Goal: Task Accomplishment & Management: Use online tool/utility

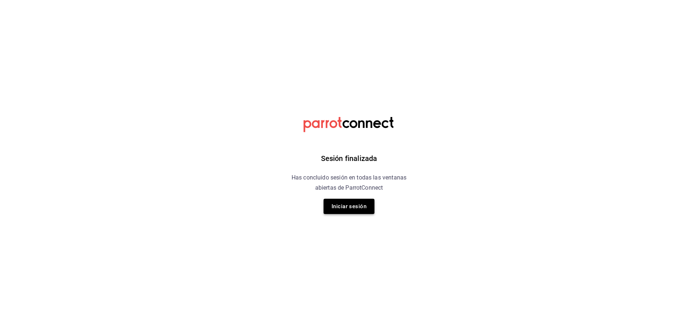
click at [351, 207] on button "Iniciar sesión" at bounding box center [349, 206] width 51 height 15
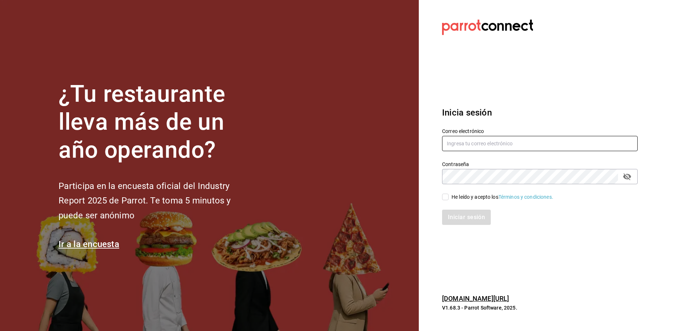
click at [490, 143] on input "text" at bounding box center [540, 143] width 196 height 15
drag, startPoint x: 518, startPoint y: 143, endPoint x: 451, endPoint y: 141, distance: 66.6
click at [451, 142] on input "marisquerirh@abisal.mx" at bounding box center [540, 143] width 196 height 15
type input "m"
type input "[EMAIL_ADDRESS][DOMAIN_NAME]"
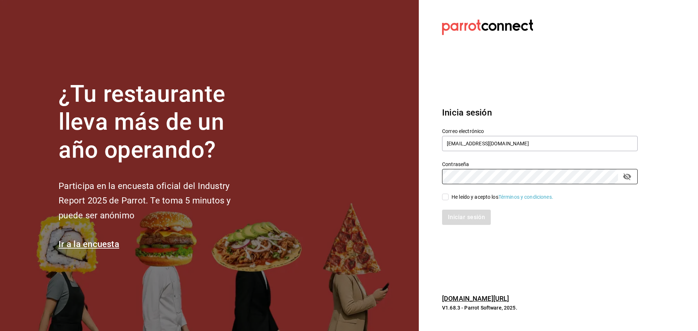
click at [468, 199] on div "He leído y acepto los Términos y condiciones." at bounding box center [503, 198] width 102 height 8
click at [449, 199] on input "He leído y acepto los Términos y condiciones." at bounding box center [445, 197] width 7 height 7
checkbox input "true"
click at [473, 218] on button "Iniciar sesión" at bounding box center [466, 217] width 49 height 15
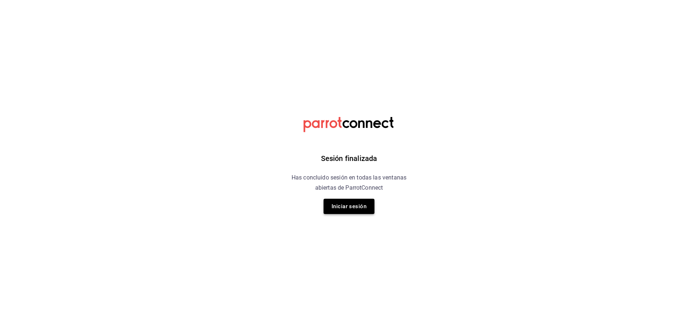
click at [348, 201] on button "Iniciar sesión" at bounding box center [349, 206] width 51 height 15
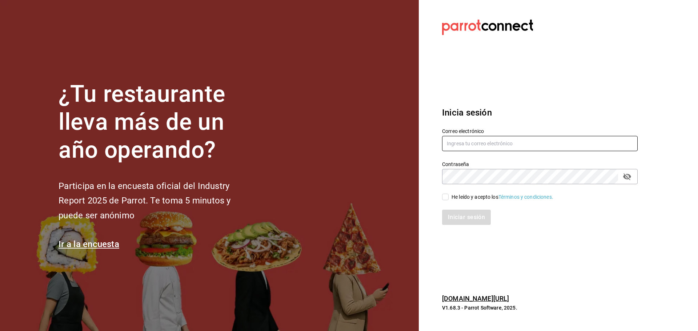
click at [487, 146] on input "text" at bounding box center [540, 143] width 196 height 15
type input "[EMAIL_ADDRESS][DOMAIN_NAME]"
click at [482, 195] on div "He leído y acepto los Términos y condiciones." at bounding box center [503, 198] width 102 height 8
click at [449, 195] on input "He leído y acepto los Términos y condiciones." at bounding box center [445, 197] width 7 height 7
checkbox input "true"
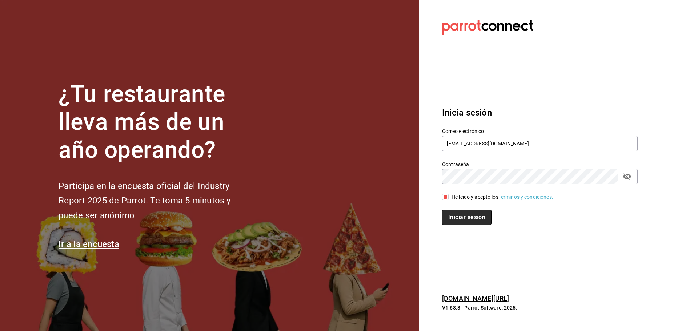
click at [474, 218] on button "Iniciar sesión" at bounding box center [466, 217] width 49 height 15
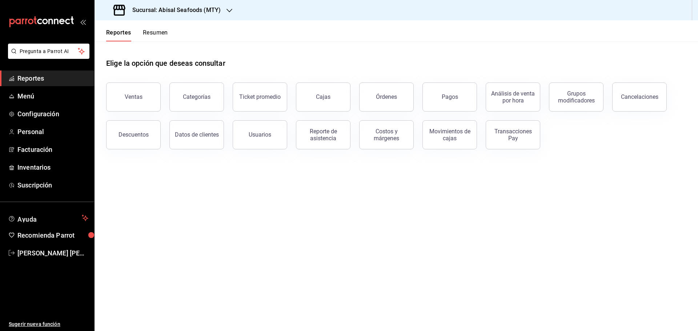
click at [183, 11] on h3 "Sucursal: Abisal Seafoods (MTY)" at bounding box center [174, 10] width 94 height 9
click at [148, 28] on span "Abisal Seafoods (MTY)" at bounding box center [126, 32] width 52 height 8
click at [284, 138] on button "Usuarios" at bounding box center [260, 134] width 55 height 29
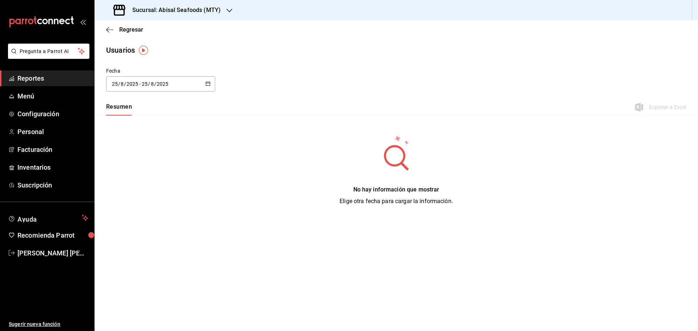
click at [207, 85] on \(Stroke\) "button" at bounding box center [208, 84] width 4 height 4
click at [158, 187] on li "Rango de fechas" at bounding box center [140, 189] width 69 height 16
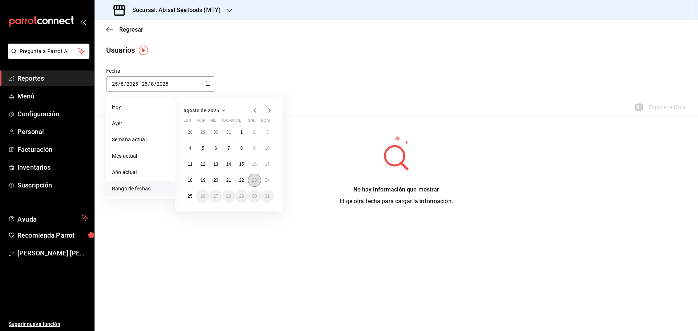
click at [254, 180] on abbr "23" at bounding box center [254, 180] width 5 height 5
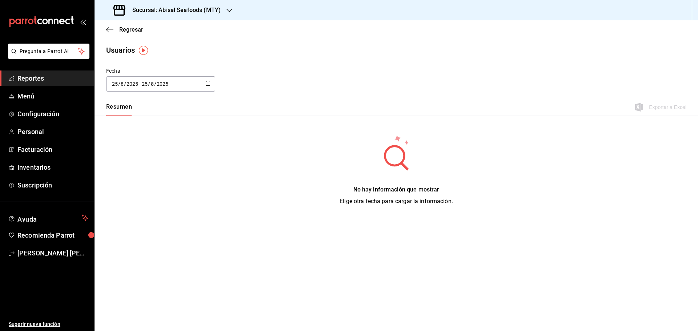
type input "2025-08-23"
type input "23"
type input "2025-08-23"
type input "23"
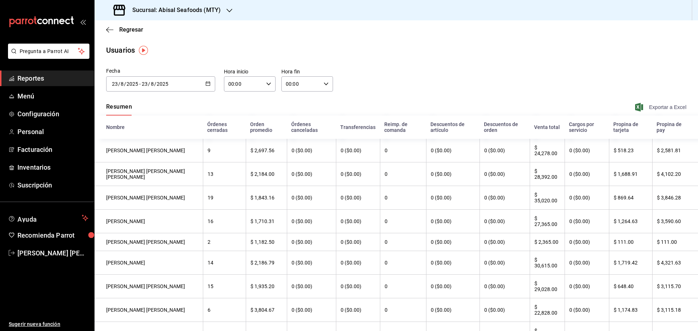
click at [652, 106] on span "Exportar a Excel" at bounding box center [662, 107] width 50 height 9
click at [509, 37] on div "Regresar" at bounding box center [397, 29] width 604 height 19
click at [206, 85] on icon "button" at bounding box center [208, 83] width 5 height 5
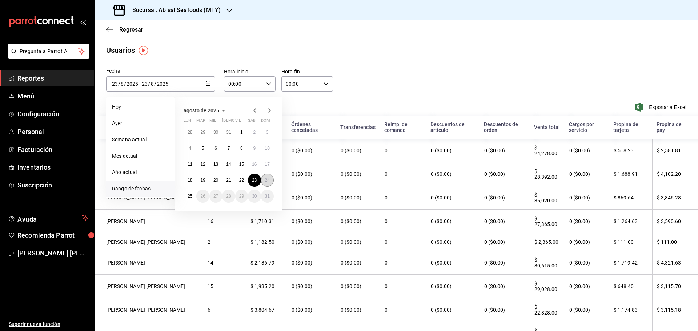
click at [264, 179] on button "24" at bounding box center [267, 180] width 13 height 13
type input "2025-08-24"
type input "24"
type input "2025-08-24"
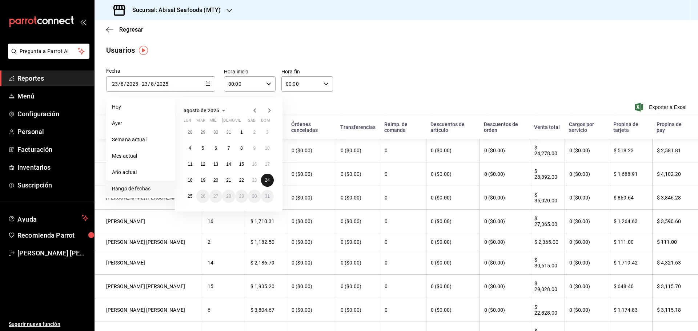
type input "24"
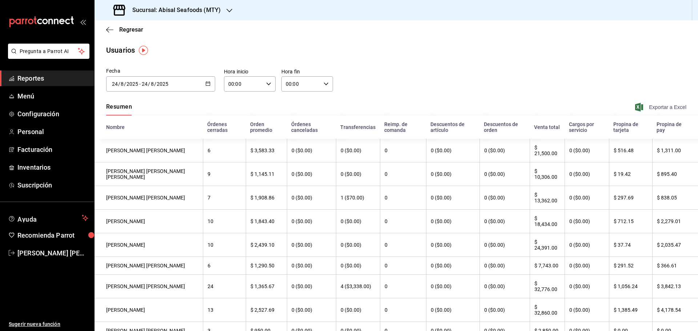
click at [643, 104] on span "Exportar a Excel" at bounding box center [662, 107] width 50 height 9
click at [207, 83] on icon "button" at bounding box center [208, 83] width 5 height 5
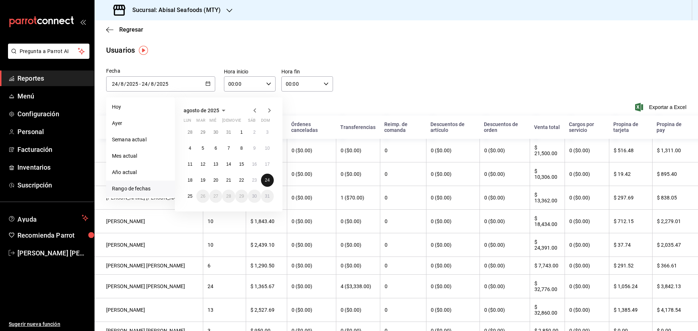
click at [267, 180] on abbr "24" at bounding box center [267, 180] width 5 height 5
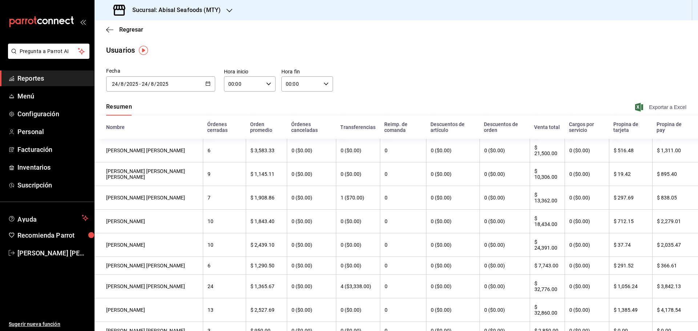
click at [657, 106] on span "Exportar a Excel" at bounding box center [662, 107] width 50 height 9
click at [53, 78] on span "Reportes" at bounding box center [52, 78] width 71 height 10
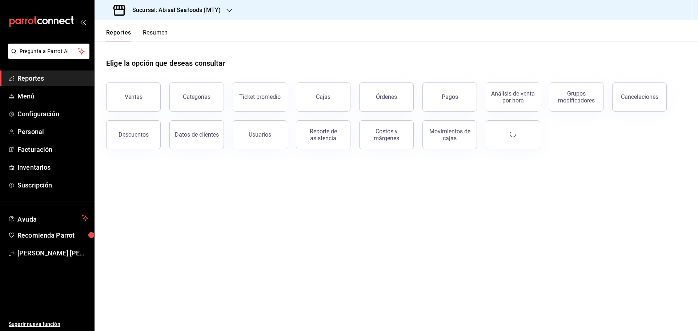
click at [203, 13] on h3 "Sucursal: Abisal Seafoods (MTY)" at bounding box center [174, 10] width 94 height 9
click at [153, 68] on div "Deep" at bounding box center [148, 64] width 97 height 8
click at [65, 79] on span "Reportes" at bounding box center [52, 78] width 71 height 10
click at [272, 137] on button "Usuarios" at bounding box center [260, 134] width 55 height 29
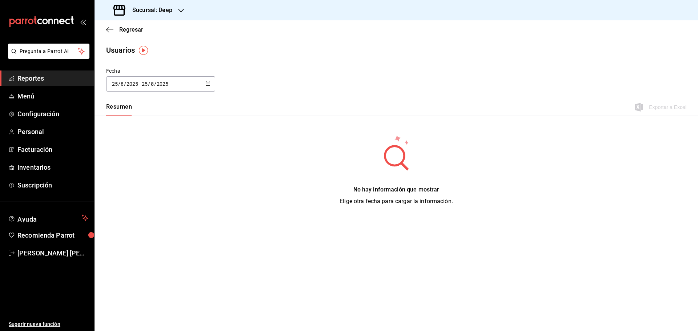
click at [208, 85] on button "button" at bounding box center [208, 84] width 5 height 6
click at [157, 189] on li "Rango de fechas" at bounding box center [140, 189] width 69 height 16
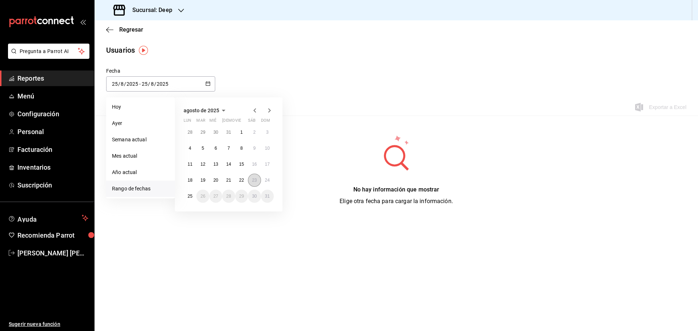
click at [257, 181] on abbr "23" at bounding box center [254, 180] width 5 height 5
type input "2025-08-23"
type input "23"
type input "2025-08-23"
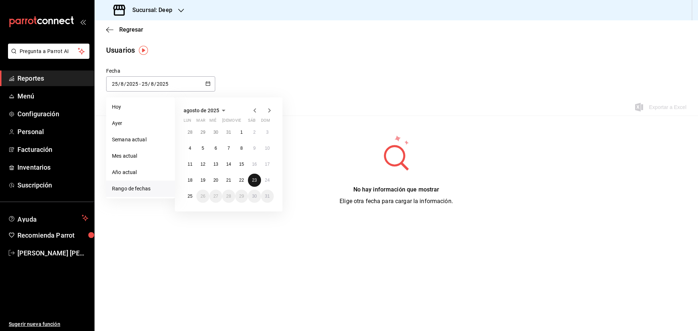
type input "23"
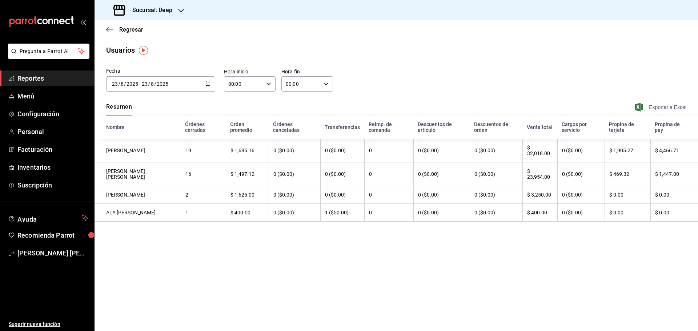
click at [666, 108] on span "Exportar a Excel" at bounding box center [662, 107] width 50 height 9
click at [207, 84] on icon "button" at bounding box center [208, 83] width 5 height 5
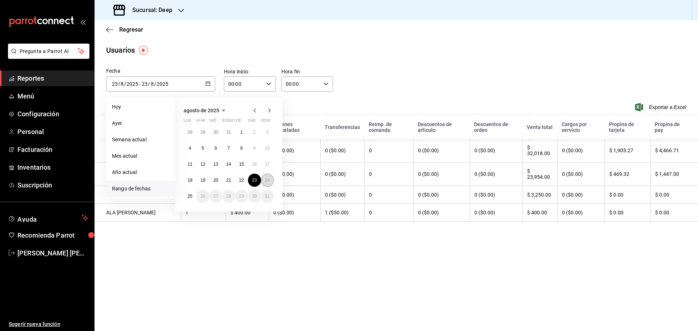
click at [267, 179] on abbr "24" at bounding box center [267, 180] width 5 height 5
type input "2025-08-24"
type input "24"
type input "2025-08-24"
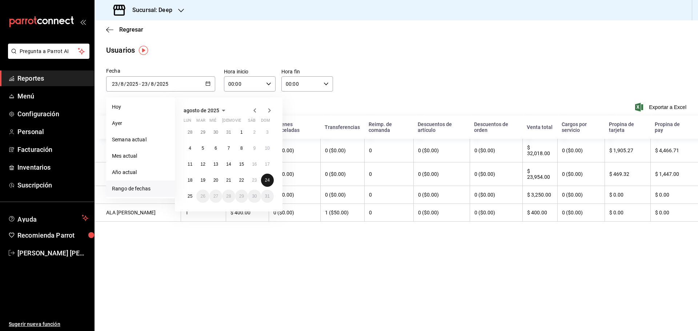
type input "24"
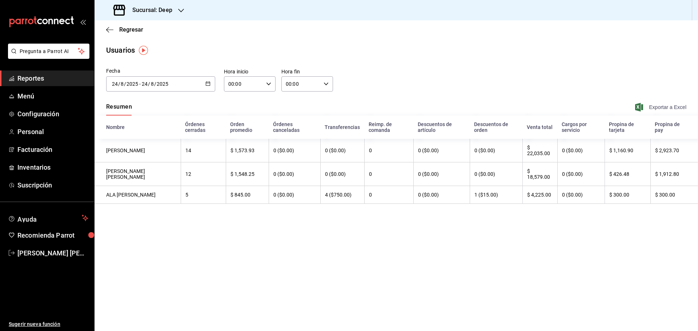
click at [662, 105] on span "Exportar a Excel" at bounding box center [662, 107] width 50 height 9
drag, startPoint x: 72, startPoint y: 74, endPoint x: 90, endPoint y: 69, distance: 18.1
click at [72, 74] on span "Reportes" at bounding box center [52, 78] width 71 height 10
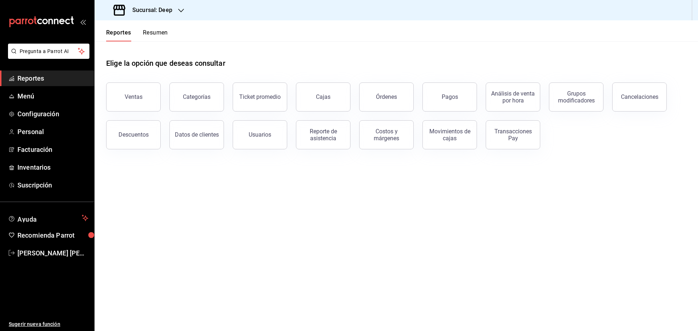
click at [163, 3] on div "Sucursal: Deep" at bounding box center [143, 10] width 87 height 20
click at [135, 47] on span "Market Abisal (Mty)" at bounding box center [122, 48] width 45 height 8
click at [71, 73] on span "Reportes" at bounding box center [52, 78] width 71 height 10
click at [316, 139] on div "Reporte de asistencia" at bounding box center [323, 135] width 45 height 14
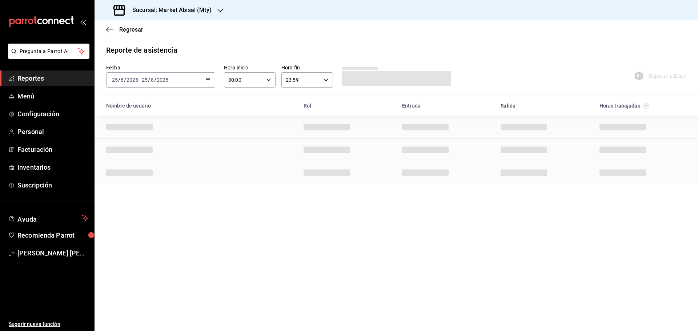
click at [210, 83] on div "2025-08-25 25 / 8 / 2025 - 2025-08-25 25 / 8 / 2025" at bounding box center [160, 79] width 109 height 15
click at [158, 187] on span "Rango de fechas" at bounding box center [140, 184] width 56 height 8
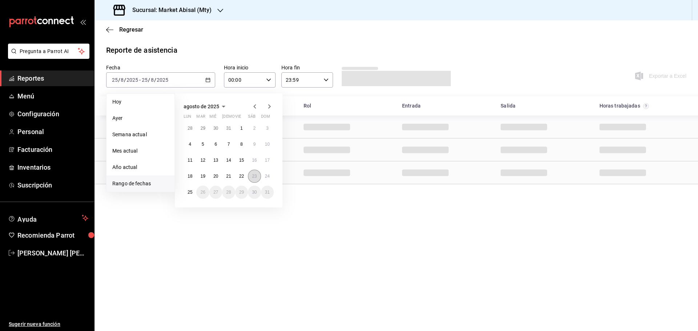
click at [254, 179] on abbr "23" at bounding box center [254, 176] width 5 height 5
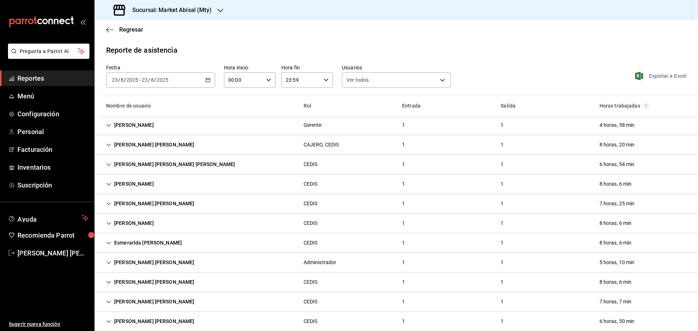
click at [658, 77] on span "Exportar a Excel" at bounding box center [662, 76] width 50 height 9
click at [57, 80] on span "Reportes" at bounding box center [52, 78] width 71 height 10
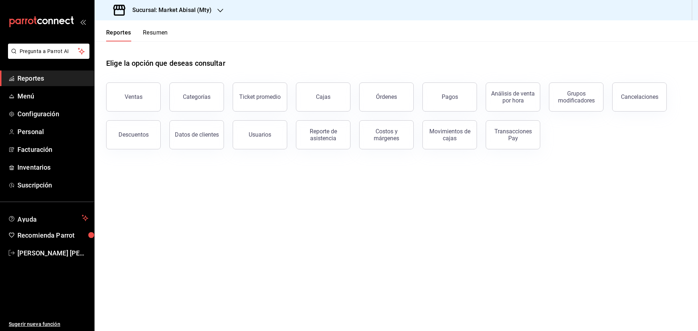
click at [203, 17] on div "Sucursal: Market Abisal (Mty)" at bounding box center [163, 10] width 126 height 20
click at [142, 31] on span "Abisal Seafoods (MTY)" at bounding box center [126, 32] width 52 height 8
click at [326, 136] on div "Reporte de asistencia" at bounding box center [323, 135] width 45 height 14
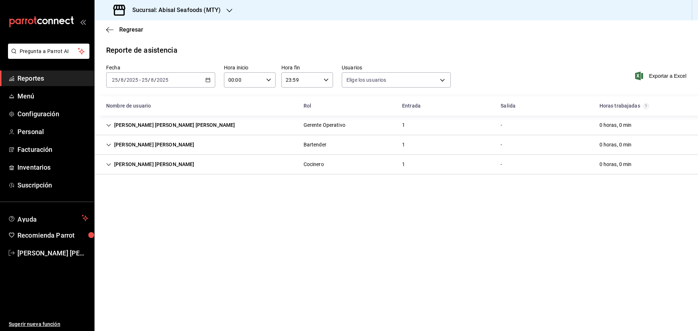
type input "306a98c0-6940-4e4e-933e-54fb4acd2f42,a10db752-46b7-4f62-b4af-cf2cdd13f665,fbcc5…"
click at [211, 79] on div "2025-08-25 25 / 8 / 2025 - 2025-08-25 25 / 8 / 2025" at bounding box center [160, 79] width 109 height 15
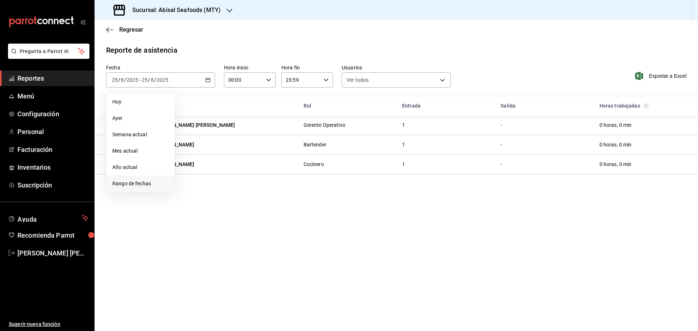
click at [146, 180] on li "Rango de fechas" at bounding box center [141, 184] width 68 height 16
click at [189, 179] on abbr "18" at bounding box center [190, 176] width 5 height 5
click at [267, 179] on abbr "24" at bounding box center [267, 176] width 5 height 5
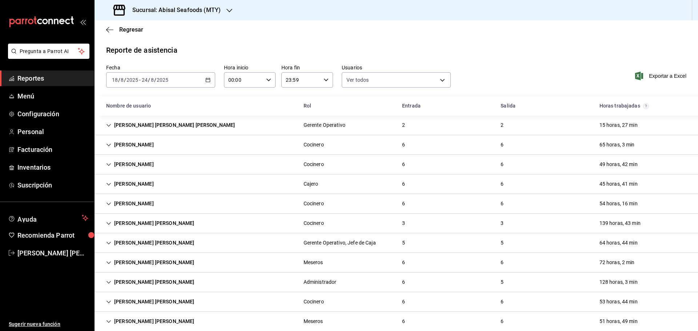
click at [206, 79] on icon "button" at bounding box center [208, 79] width 5 height 5
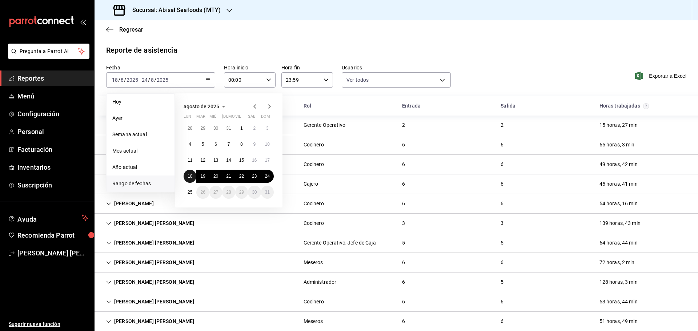
click at [188, 175] on button "18" at bounding box center [190, 176] width 13 height 13
click at [270, 177] on abbr "24" at bounding box center [267, 176] width 5 height 5
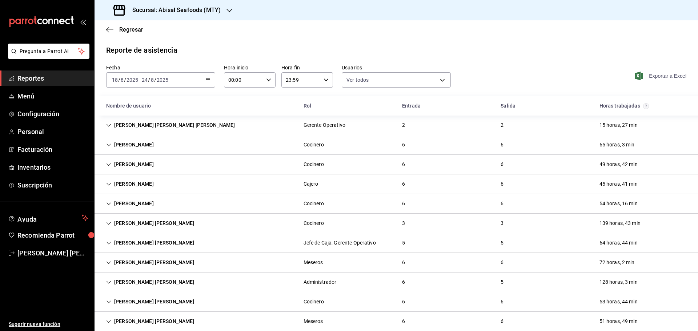
click at [645, 72] on span "Exportar a Excel" at bounding box center [662, 76] width 50 height 9
click at [55, 76] on span "Reportes" at bounding box center [52, 78] width 71 height 10
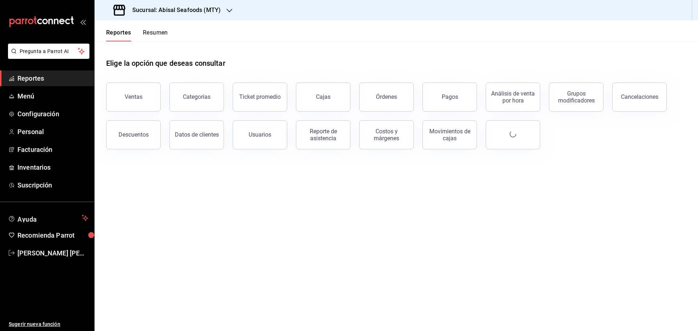
click at [196, 9] on h3 "Sucursal: Abisal Seafoods (MTY)" at bounding box center [174, 10] width 94 height 9
click at [143, 45] on span "Market Abisal (Mty)" at bounding box center [122, 48] width 45 height 8
click at [69, 76] on span "Reportes" at bounding box center [52, 78] width 71 height 10
click at [330, 140] on div "Reporte de asistencia" at bounding box center [323, 135] width 45 height 14
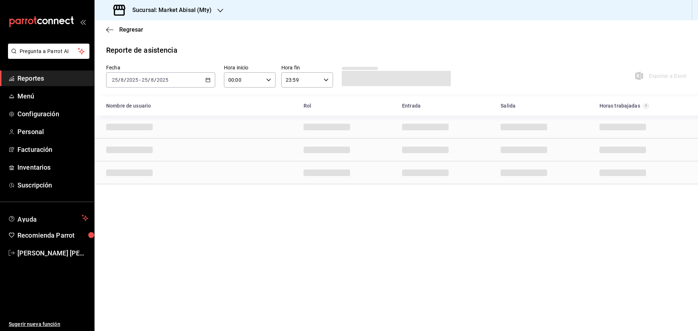
click at [209, 82] on \(Stroke\) "button" at bounding box center [208, 80] width 4 height 4
click at [147, 180] on span "Rango de fechas" at bounding box center [140, 184] width 56 height 8
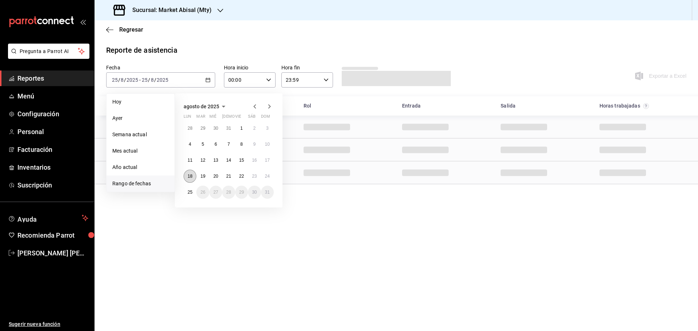
click at [191, 176] on abbr "18" at bounding box center [190, 176] width 5 height 5
click at [264, 176] on button "24" at bounding box center [267, 176] width 13 height 13
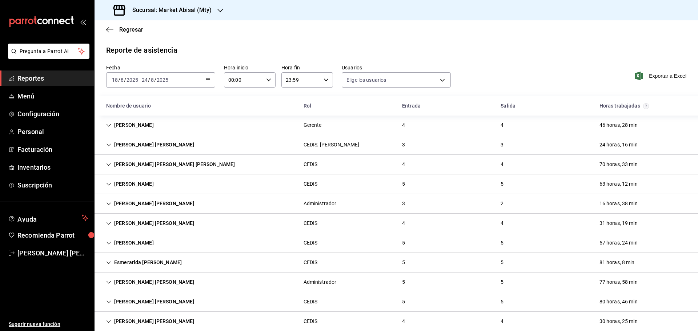
type input "306a98c0-6940-4e4e-933e-54fb4acd2f42,a10db752-46b7-4f62-b4af-cf2cdd13f665,fbcc5…"
click at [648, 75] on span "Exportar a Excel" at bounding box center [662, 76] width 50 height 9
click at [82, 76] on span "Reportes" at bounding box center [52, 78] width 71 height 10
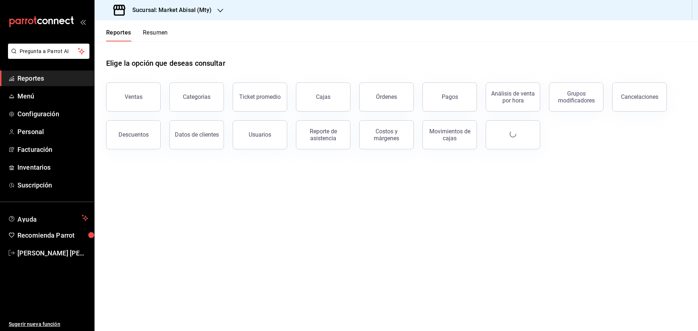
click at [199, 8] on h3 "Sucursal: Market Abisal (Mty)" at bounding box center [169, 10] width 85 height 9
click at [143, 61] on div "Deep" at bounding box center [148, 64] width 97 height 8
click at [78, 78] on span "Reportes" at bounding box center [52, 78] width 71 height 10
click at [332, 139] on div "Reporte de asistencia" at bounding box center [323, 135] width 45 height 14
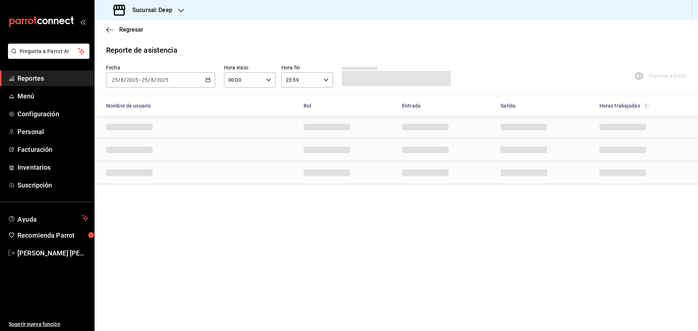
click at [210, 81] on icon "button" at bounding box center [208, 79] width 5 height 5
click at [139, 180] on li "Rango de fechas" at bounding box center [141, 184] width 68 height 16
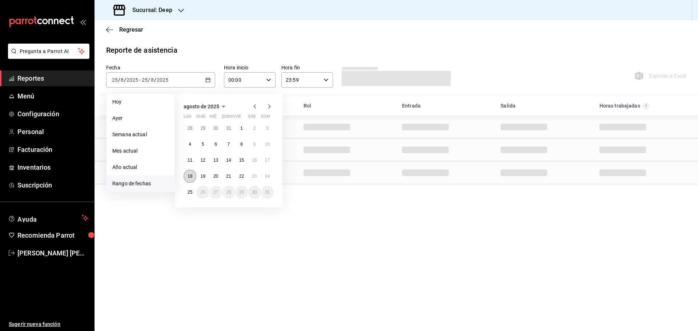
click at [189, 176] on abbr "18" at bounding box center [190, 176] width 5 height 5
click at [271, 178] on button "24" at bounding box center [267, 176] width 13 height 13
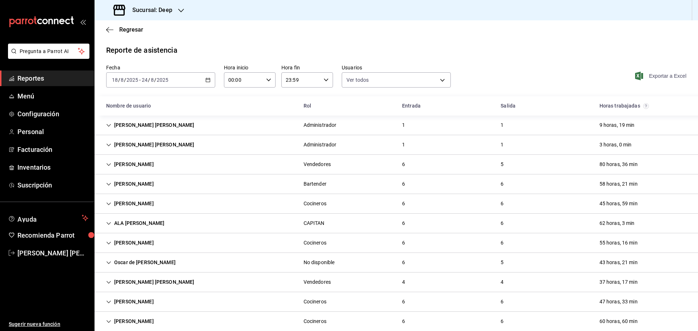
click at [651, 77] on span "Exportar a Excel" at bounding box center [662, 76] width 50 height 9
